Goal: Task Accomplishment & Management: Use online tool/utility

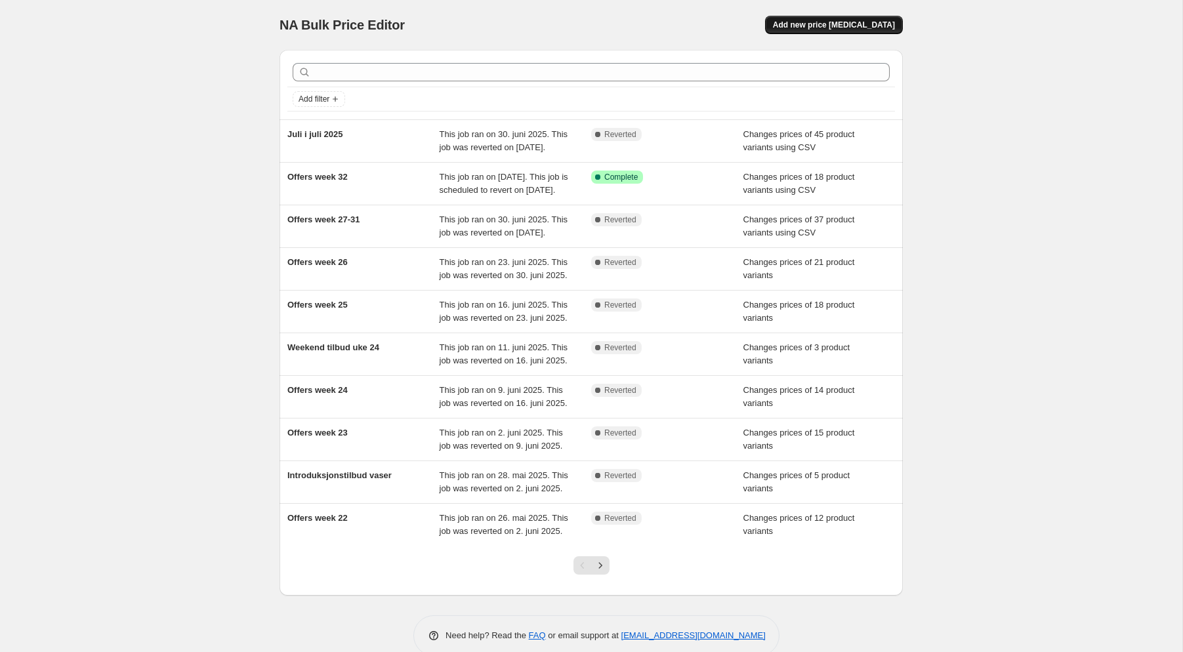
click at [831, 25] on span "Add new price [MEDICAL_DATA]" at bounding box center [834, 25] width 122 height 10
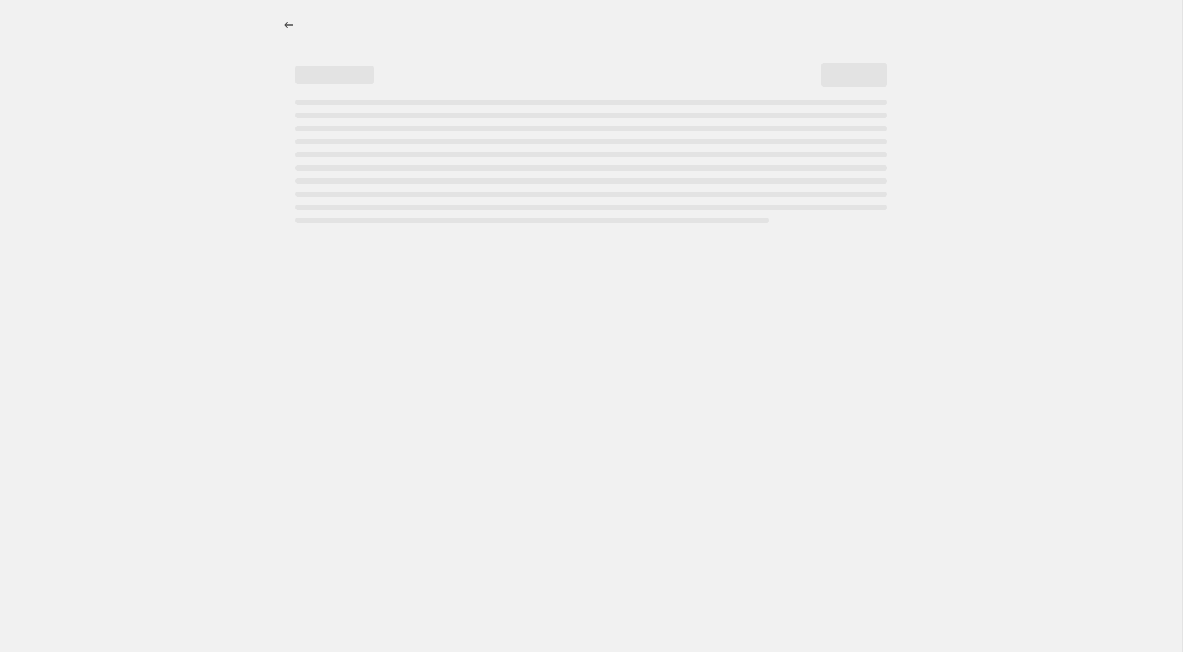
select select "percentage"
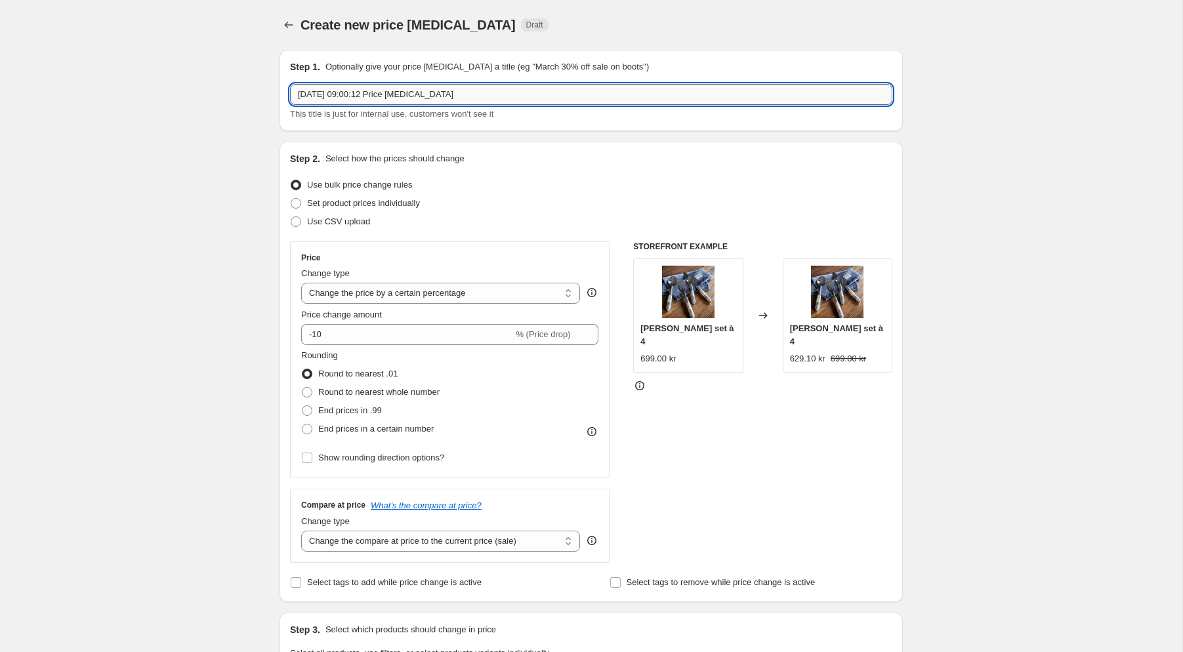
click at [546, 94] on input "11. aug. 2025, 09:00:12 Price change job" at bounding box center [591, 94] width 602 height 21
drag, startPoint x: 508, startPoint y: 93, endPoint x: 118, endPoint y: 73, distance: 390.2
click at [290, 84] on input "11. aug. 2025, 09:00:12 Price change job" at bounding box center [591, 94] width 602 height 21
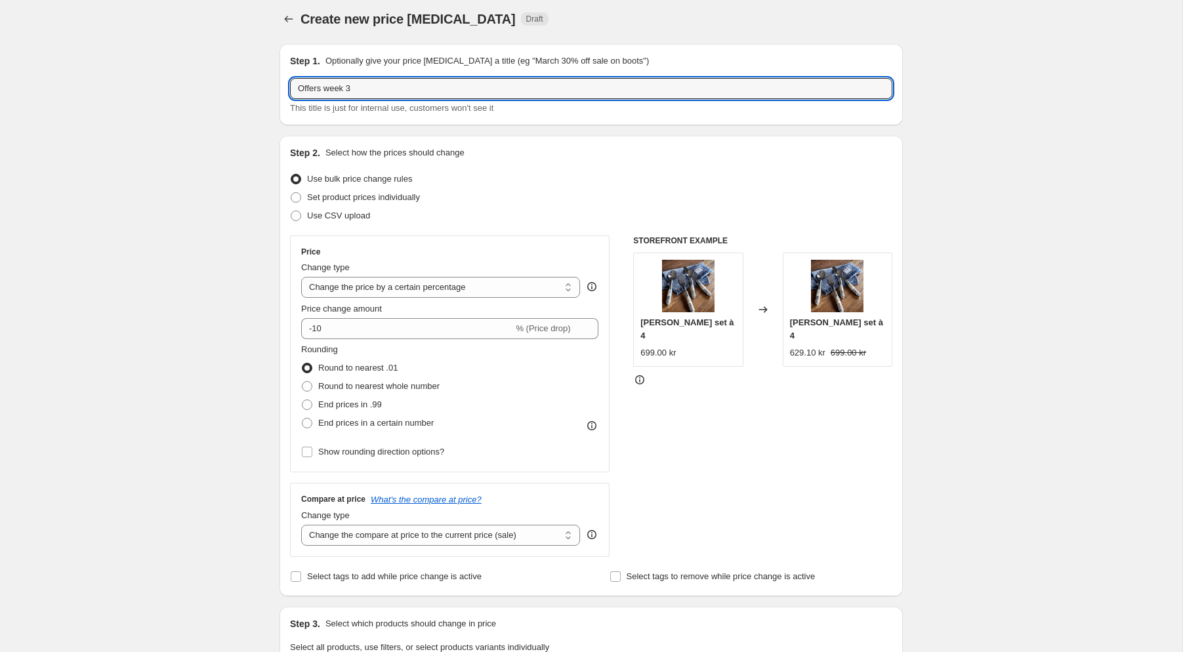
scroll to position [1, 0]
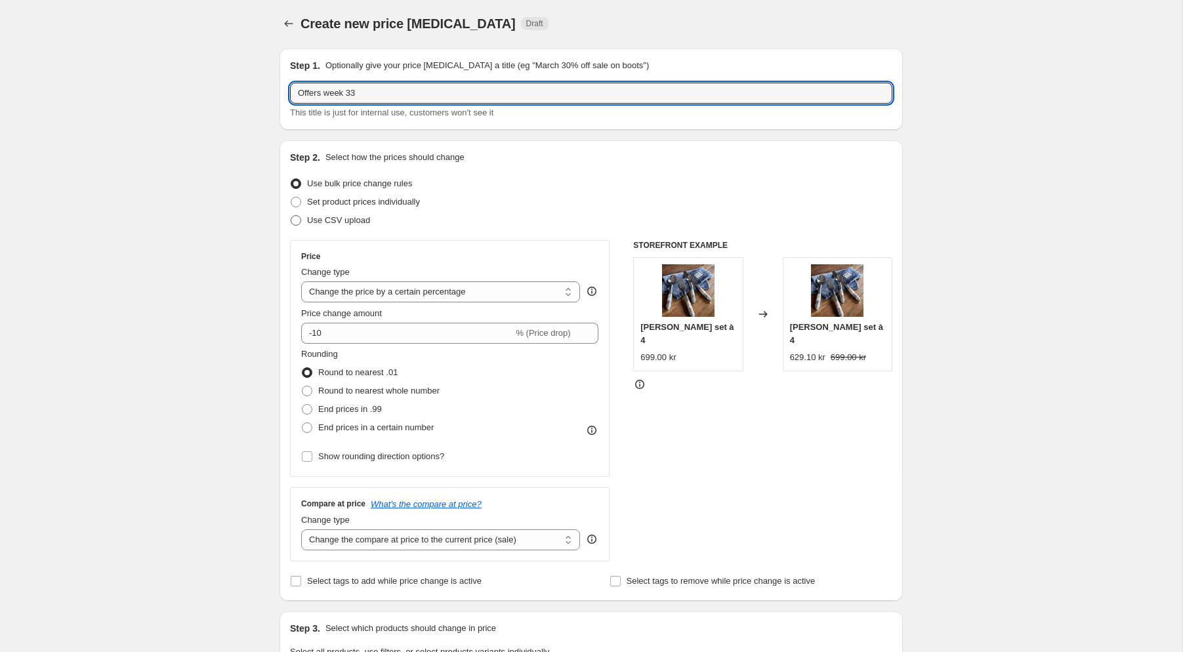
type input "Offers week 33"
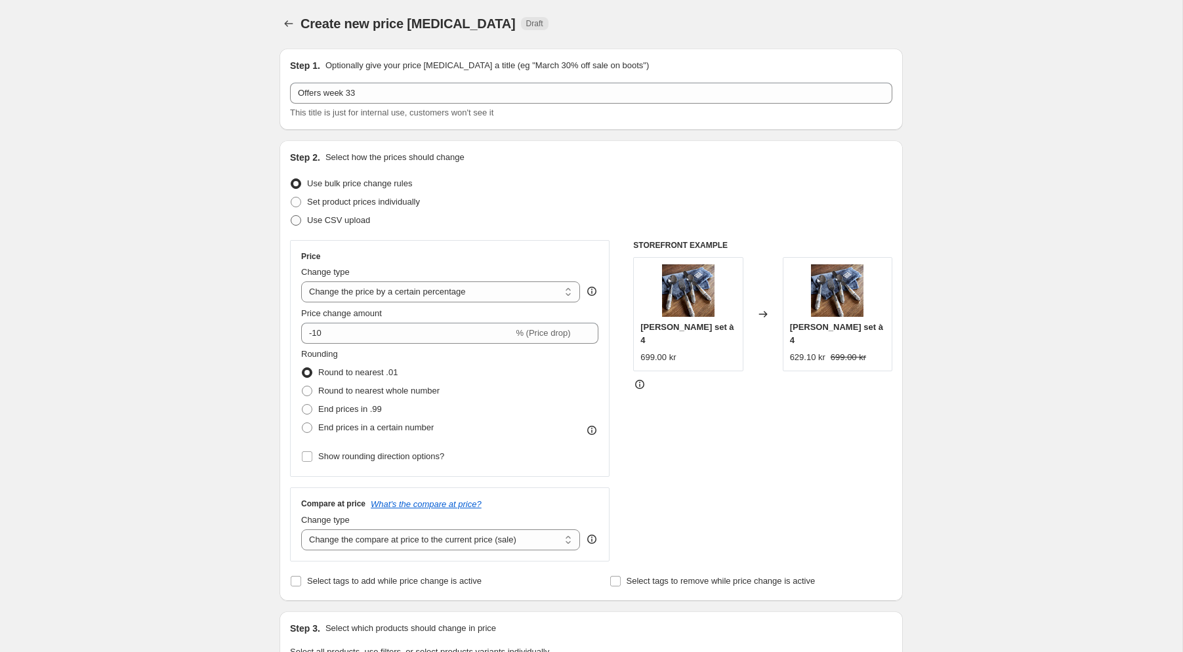
click at [299, 222] on span at bounding box center [296, 220] width 10 height 10
click at [291, 216] on input "Use CSV upload" at bounding box center [291, 215] width 1 height 1
radio input "true"
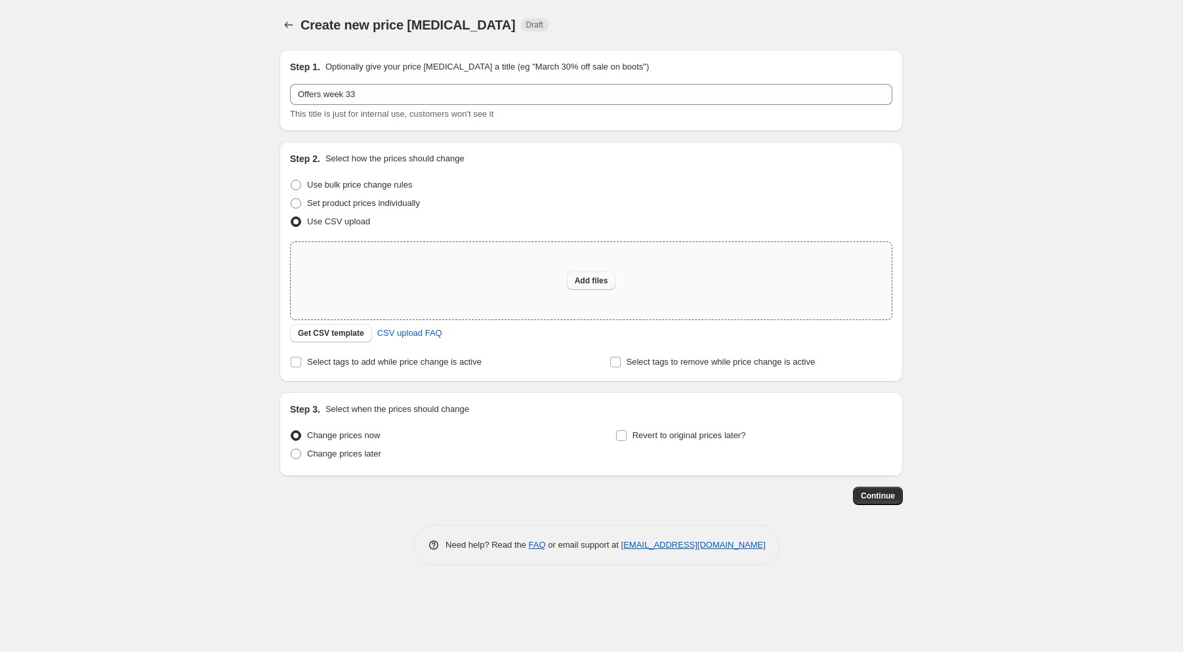
click at [600, 285] on span "Add files" at bounding box center [591, 281] width 33 height 10
type input "C:\fakepath\Offers 33 SE.csv"
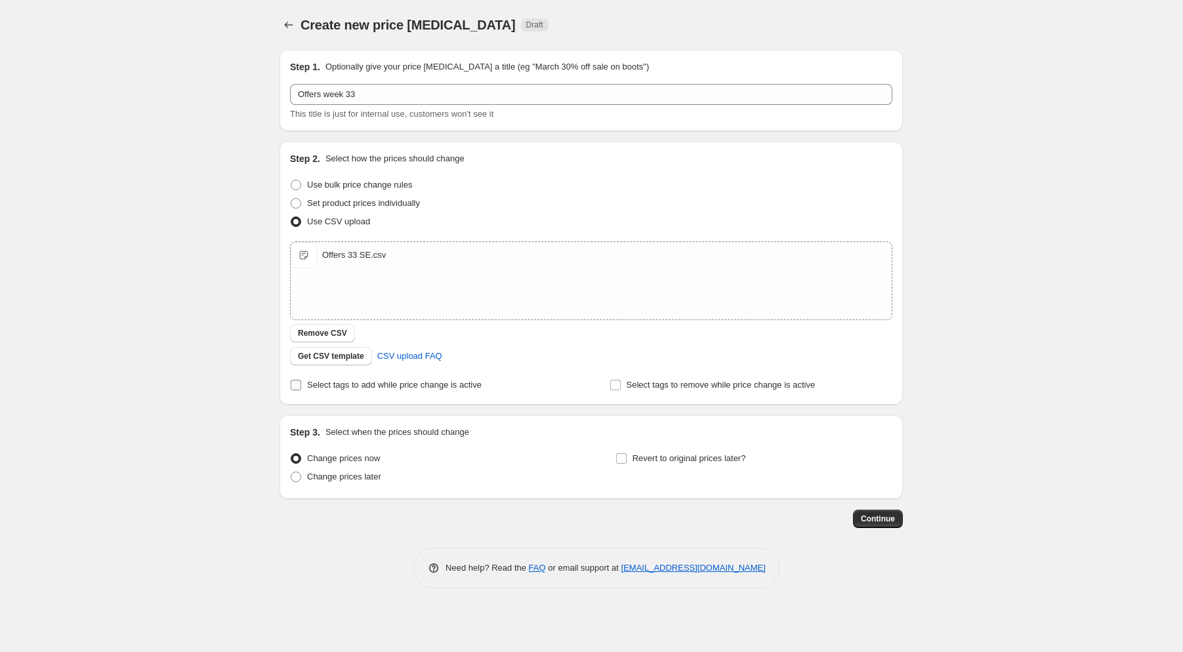
click at [299, 388] on input "Select tags to add while price change is active" at bounding box center [296, 385] width 10 height 10
checkbox input "true"
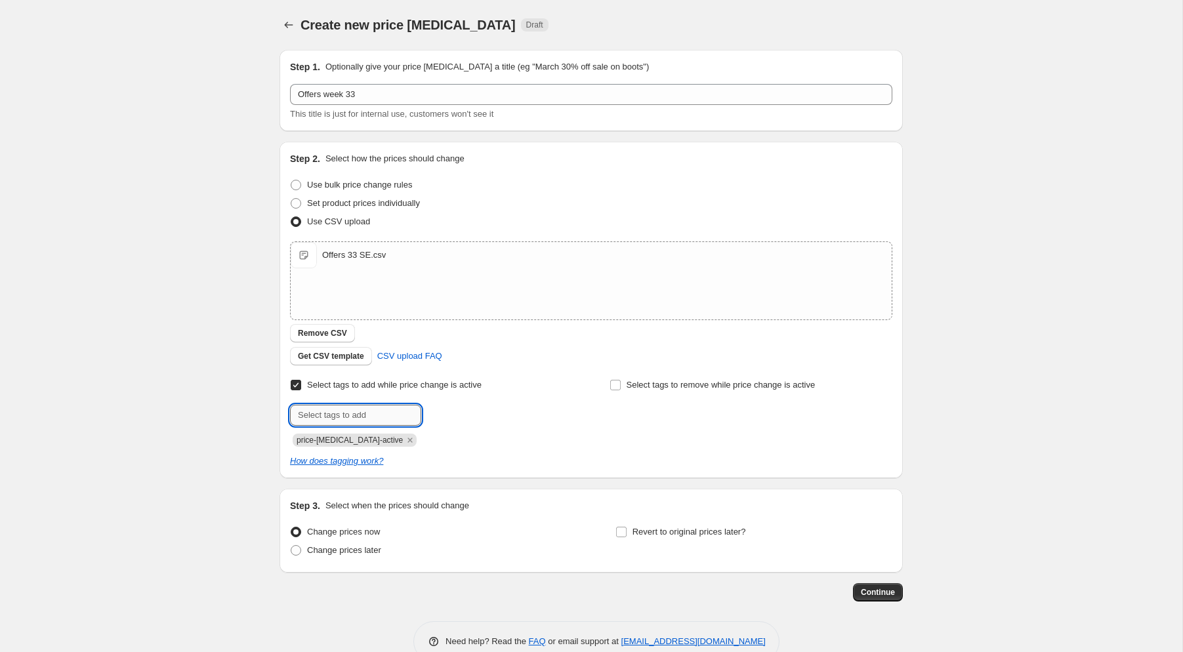
click at [378, 421] on input "text" at bounding box center [355, 415] width 131 height 21
click at [377, 439] on span "price-change-job-active" at bounding box center [350, 440] width 106 height 9
click at [348, 420] on input "ca" at bounding box center [355, 415] width 131 height 21
type input "campaign_weekly"
click at [483, 416] on span "campaign_wee..." at bounding box center [481, 413] width 62 height 9
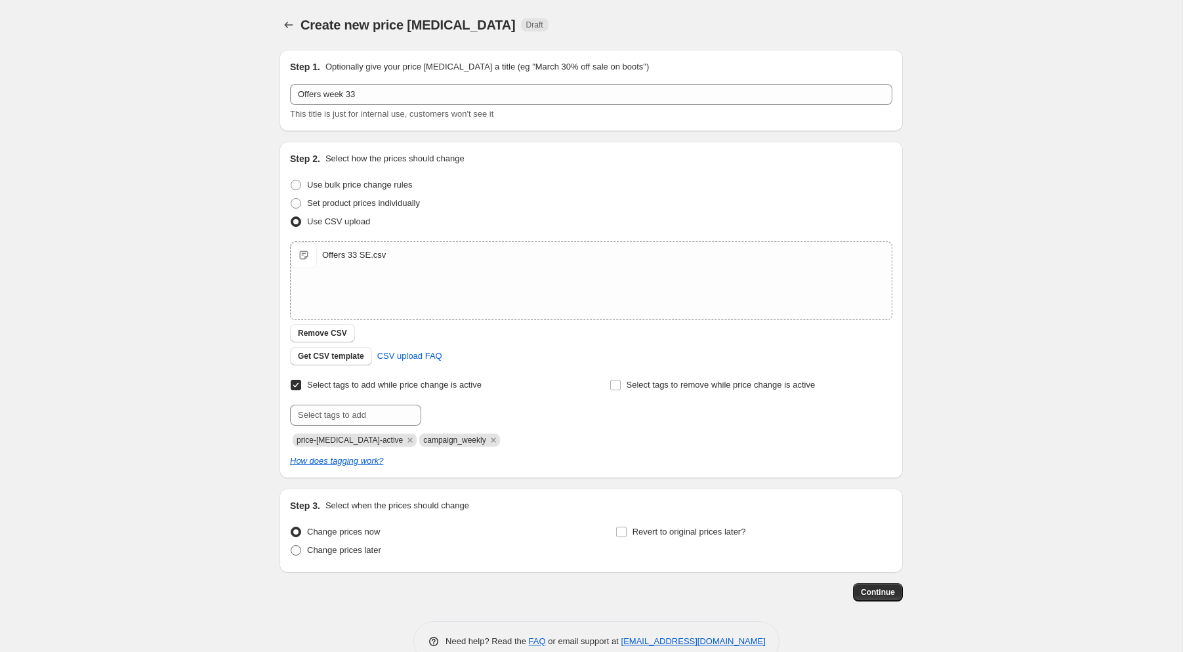
click at [296, 549] on span at bounding box center [296, 550] width 10 height 10
click at [291, 546] on input "Change prices later" at bounding box center [291, 545] width 1 height 1
radio input "true"
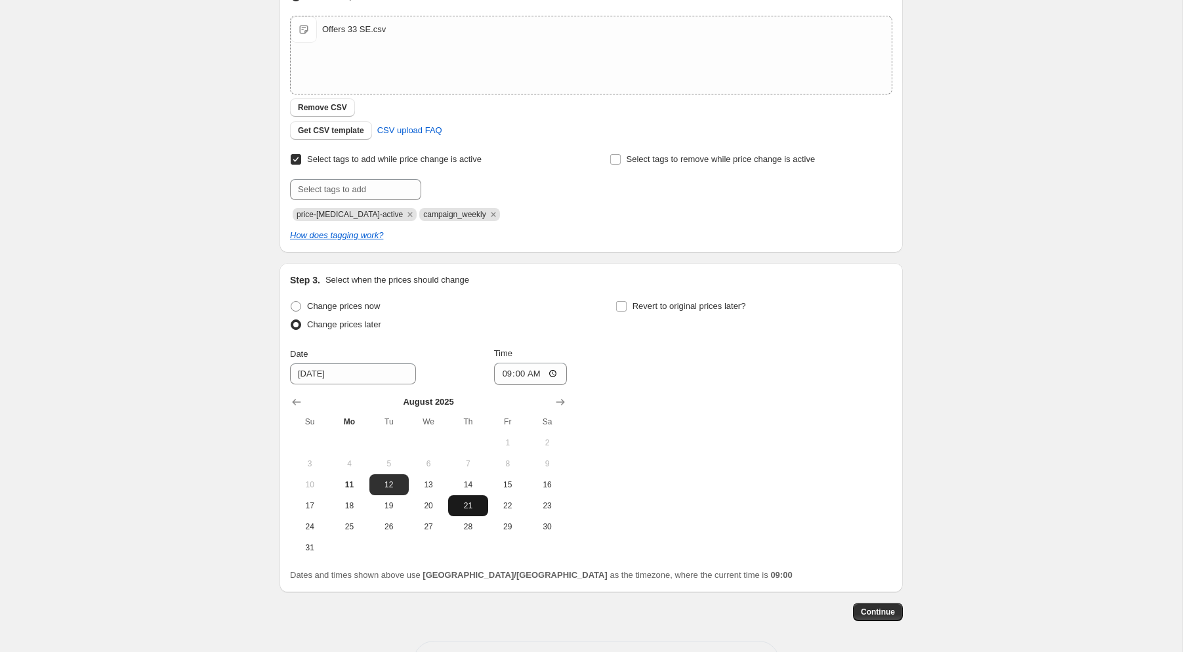
scroll to position [233, 0]
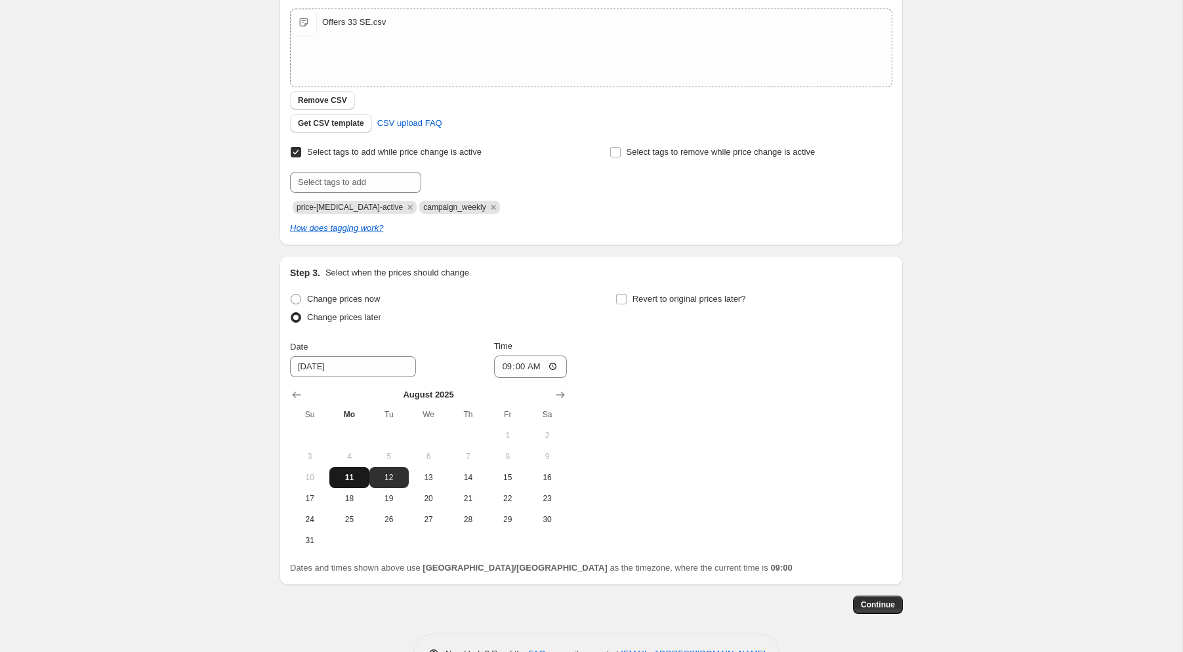
click at [354, 474] on span "11" at bounding box center [349, 477] width 29 height 10
type input "8/11/2025"
click at [536, 367] on input "09:00" at bounding box center [530, 367] width 73 height 22
type input "15:00"
click at [627, 301] on span at bounding box center [621, 299] width 12 height 12
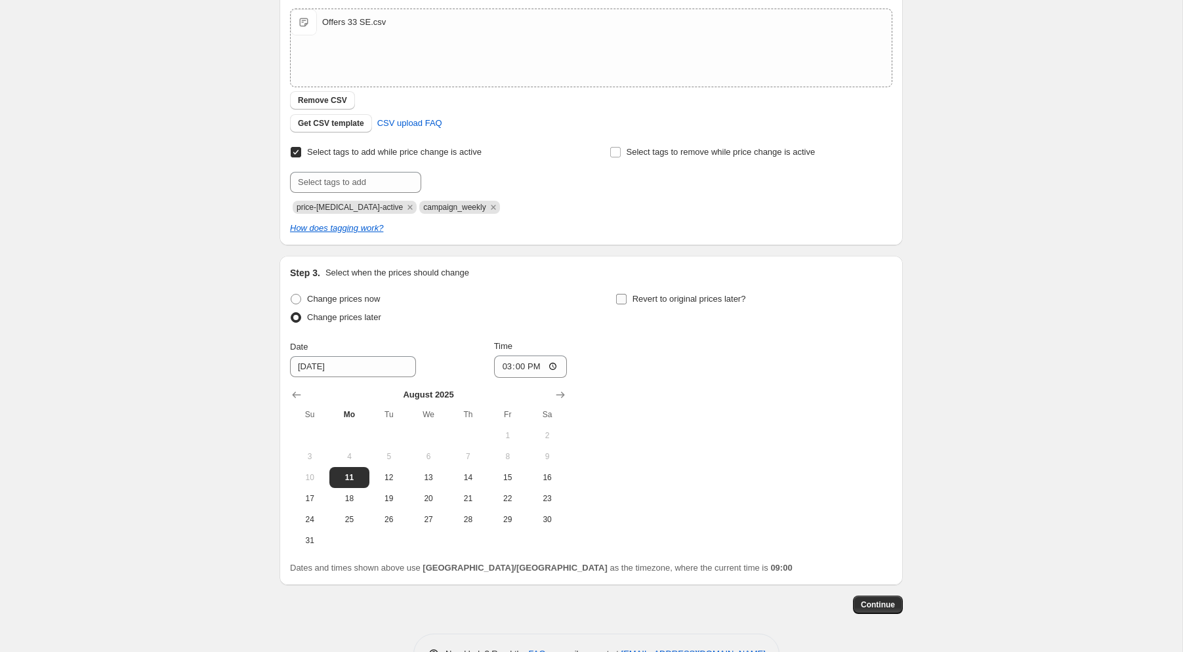
click at [627, 301] on input "Revert to original prices later?" at bounding box center [621, 299] width 10 height 10
checkbox input "true"
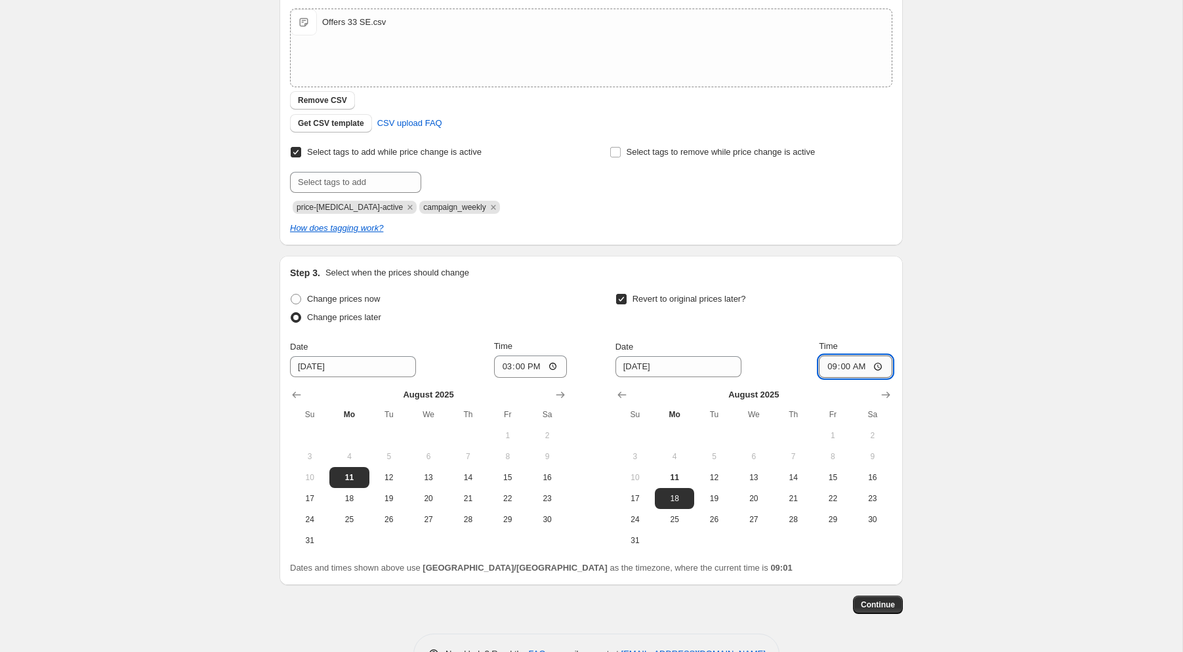
click at [857, 369] on input "09:00" at bounding box center [855, 367] width 73 height 22
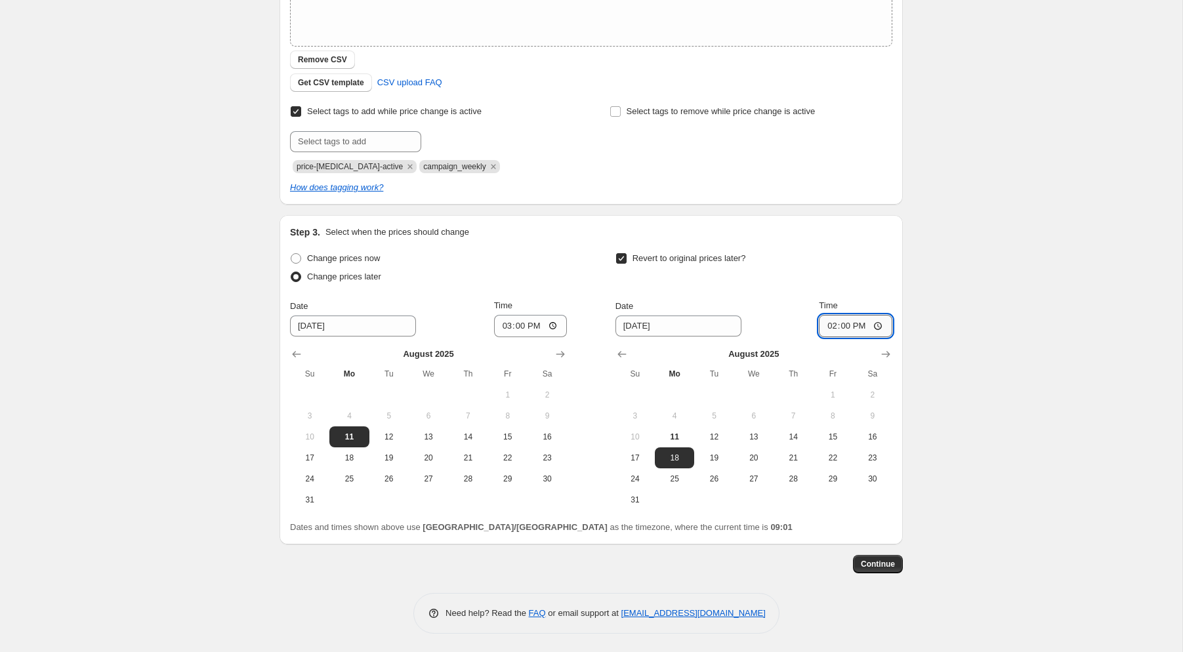
type input "14:55"
click at [877, 563] on span "Continue" at bounding box center [878, 564] width 34 height 10
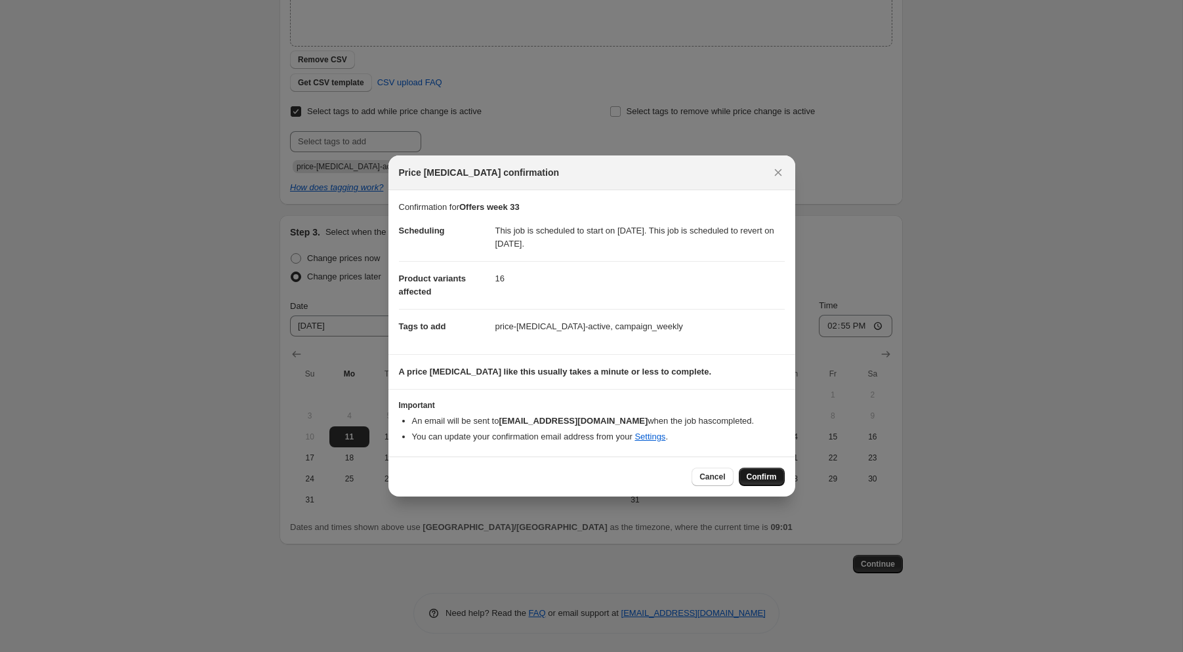
click at [762, 477] on span "Confirm" at bounding box center [762, 477] width 30 height 10
type input "Offers week 33"
